Goal: Information Seeking & Learning: Check status

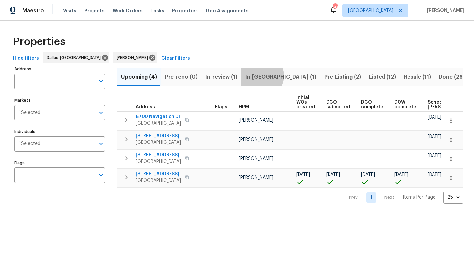
click at [259, 76] on span "In-reno (1)" at bounding box center [280, 76] width 71 height 9
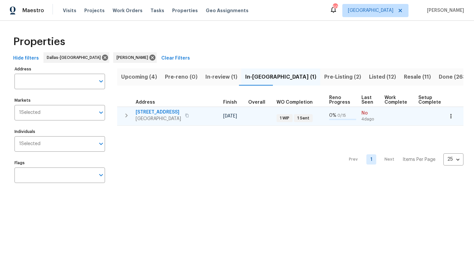
scroll to position [0, 183]
click at [155, 112] on span "4264 San Simeon Ln" at bounding box center [158, 112] width 45 height 7
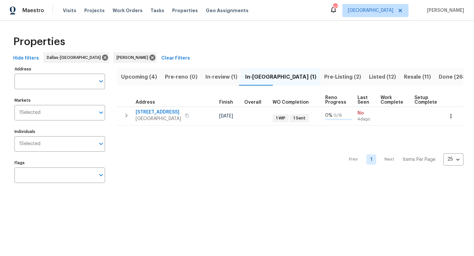
click at [134, 79] on span "Upcoming (4)" at bounding box center [139, 76] width 36 height 9
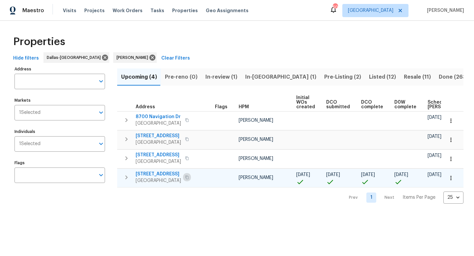
click at [185, 176] on icon "button" at bounding box center [186, 178] width 3 height 4
click at [156, 174] on span "7417 Cowhand Ct" at bounding box center [158, 174] width 45 height 7
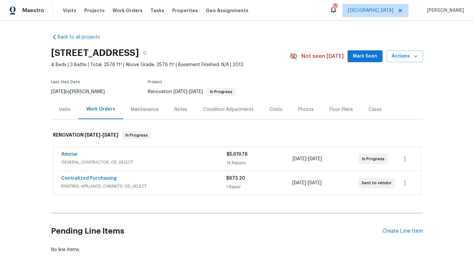
click at [175, 110] on div "Notes" at bounding box center [181, 109] width 13 height 7
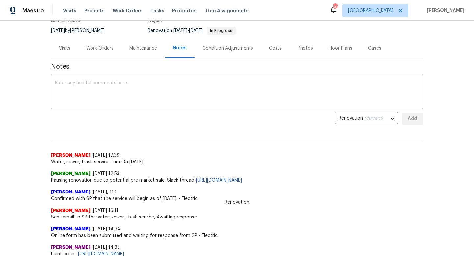
scroll to position [62, 0]
click at [105, 97] on textarea at bounding box center [237, 91] width 364 height 23
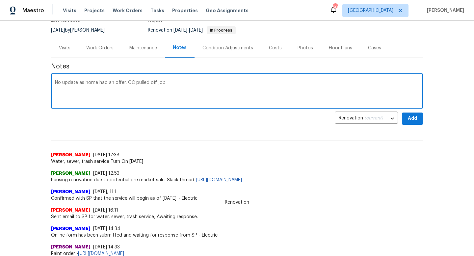
type textarea "No update as home had an offer. GC pulled off job."
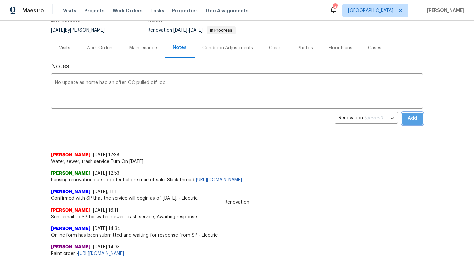
click at [411, 118] on span "Add" at bounding box center [412, 119] width 11 height 8
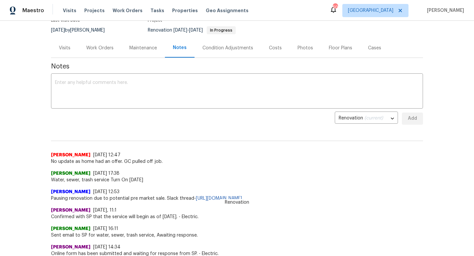
scroll to position [0, 0]
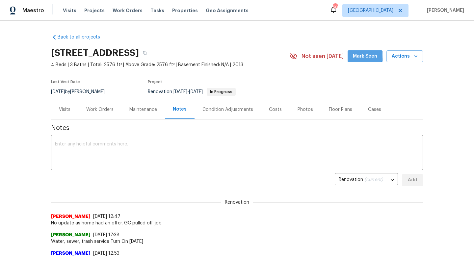
click at [355, 55] on button "Mark Seen" at bounding box center [365, 56] width 35 height 12
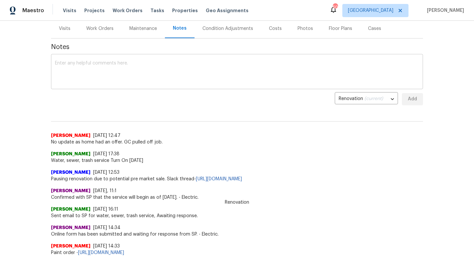
scroll to position [103, 0]
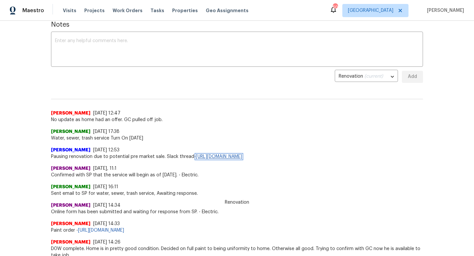
click at [217, 155] on link "https://opendoor.slack.com/archives/C097667E5K3/p1755532708120799" at bounding box center [219, 156] width 46 height 5
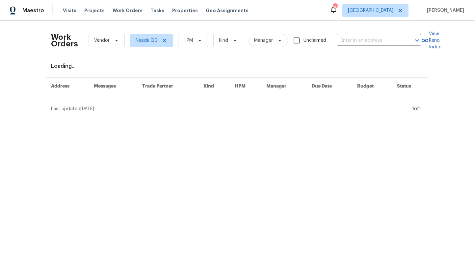
click at [210, 40] on div "Work Orders Vendor Needs QC HPM Kind Manager Unclaimed ​" at bounding box center [236, 40] width 370 height 29
click at [205, 41] on span "HPM" at bounding box center [193, 40] width 30 height 13
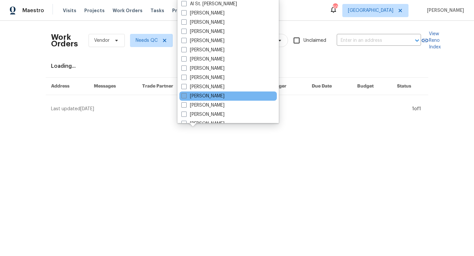
scroll to position [368, 0]
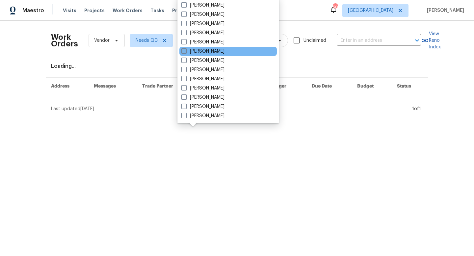
click at [195, 50] on label "[PERSON_NAME]" at bounding box center [203, 51] width 43 height 7
click at [186, 50] on input "[PERSON_NAME]" at bounding box center [184, 50] width 4 height 4
checkbox input "true"
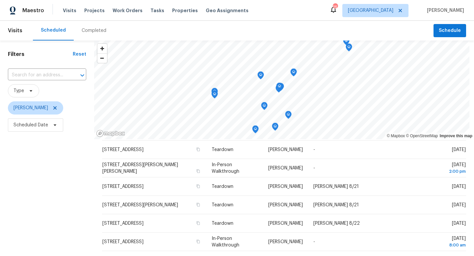
scroll to position [44, 0]
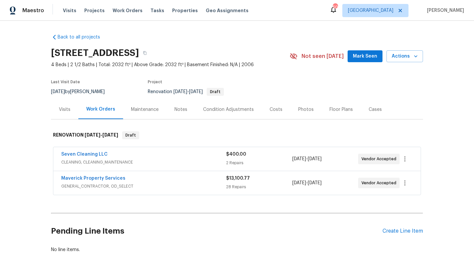
click at [181, 107] on div "Notes" at bounding box center [181, 109] width 13 height 7
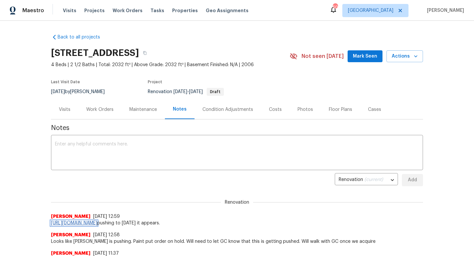
click at [97, 223] on link "[URL][DOMAIN_NAME]" at bounding box center [74, 223] width 46 height 5
